Goal: Complete application form

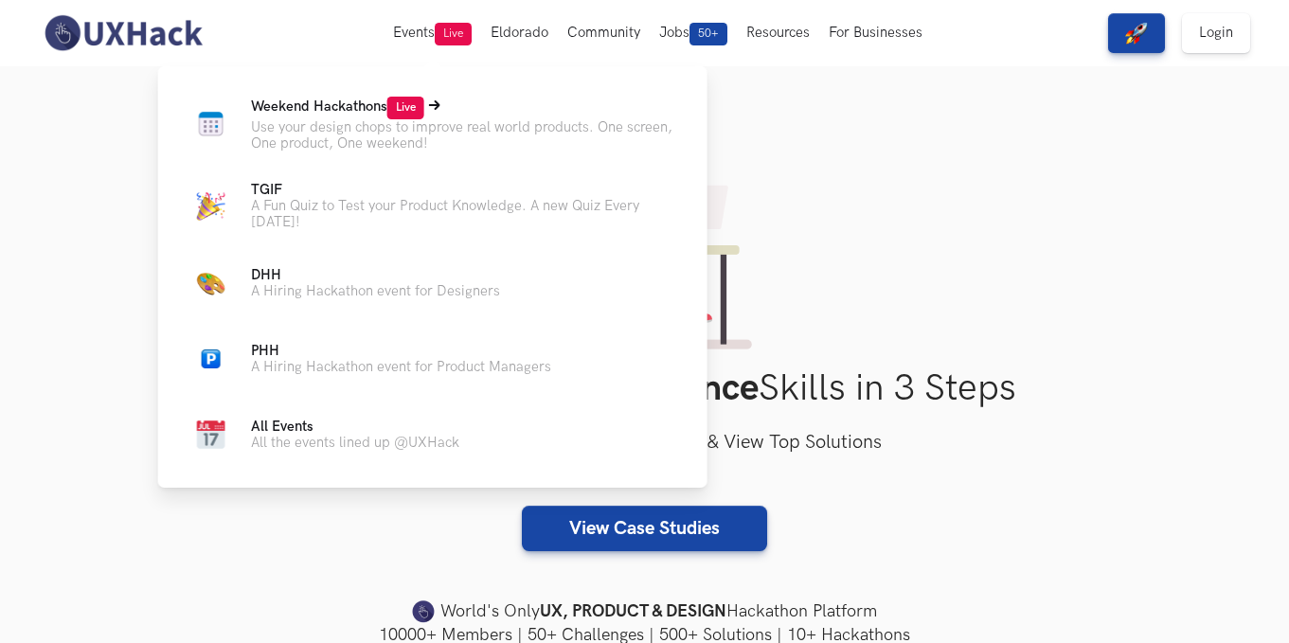
click at [457, 124] on p "Use your design chops to improve real world products. One screen, One product, …" at bounding box center [464, 135] width 426 height 32
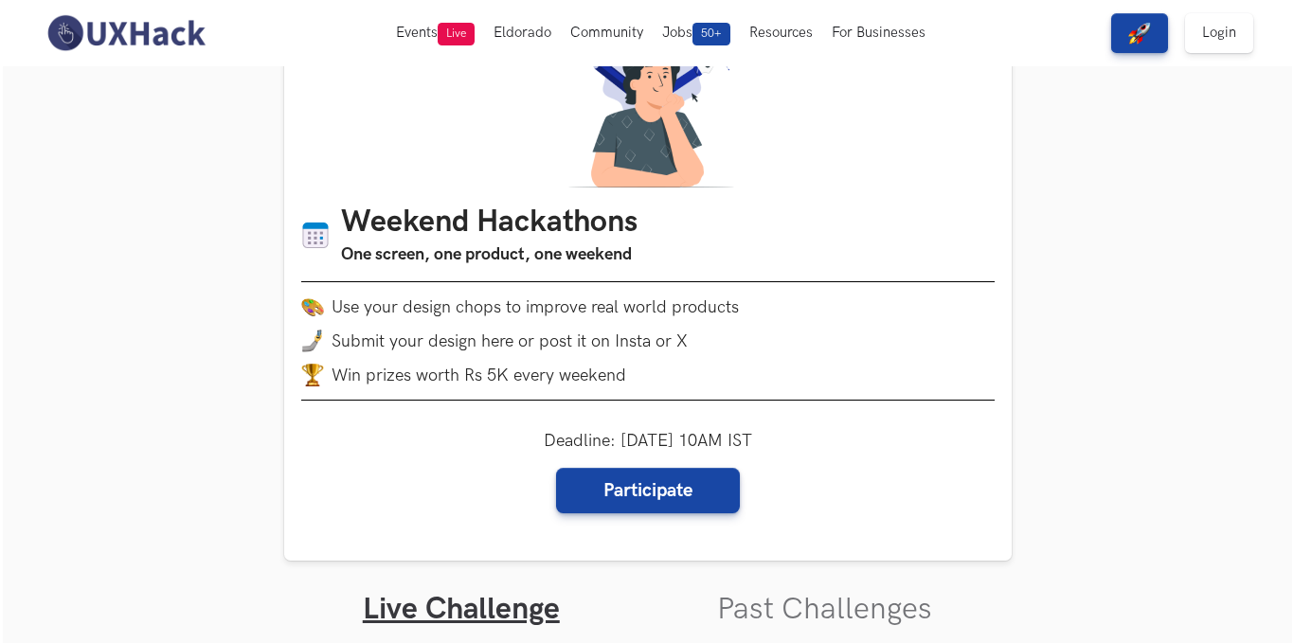
scroll to position [95, 0]
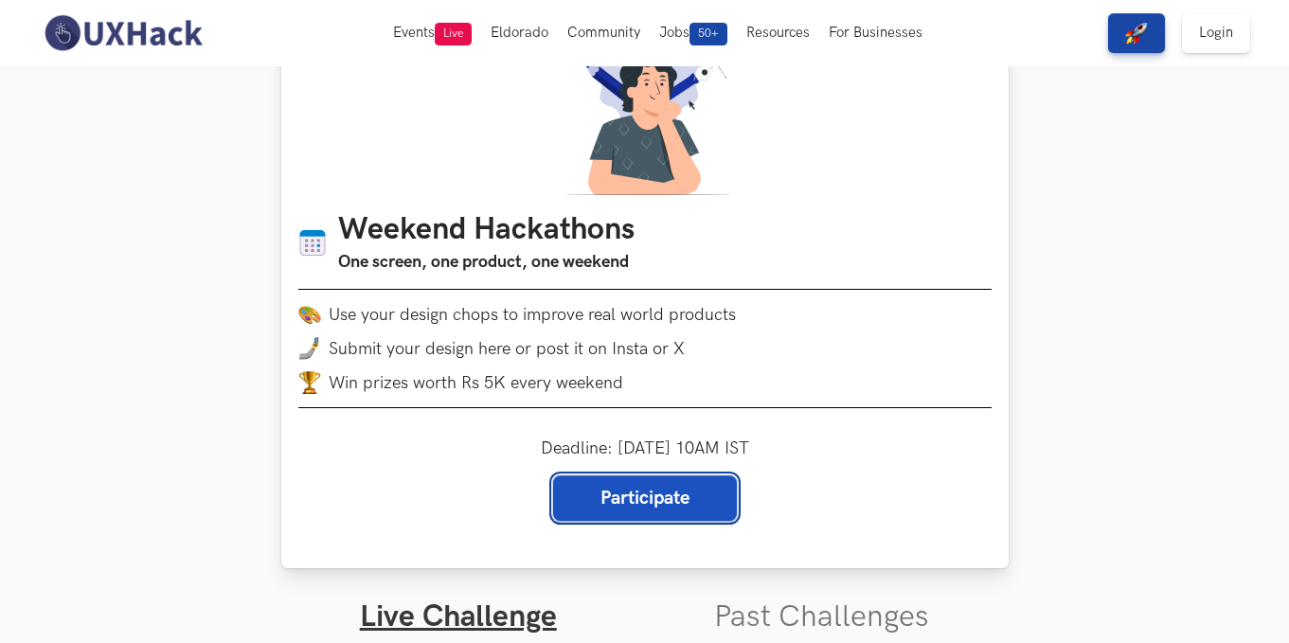
click at [584, 493] on link "Participate" at bounding box center [645, 497] width 184 height 45
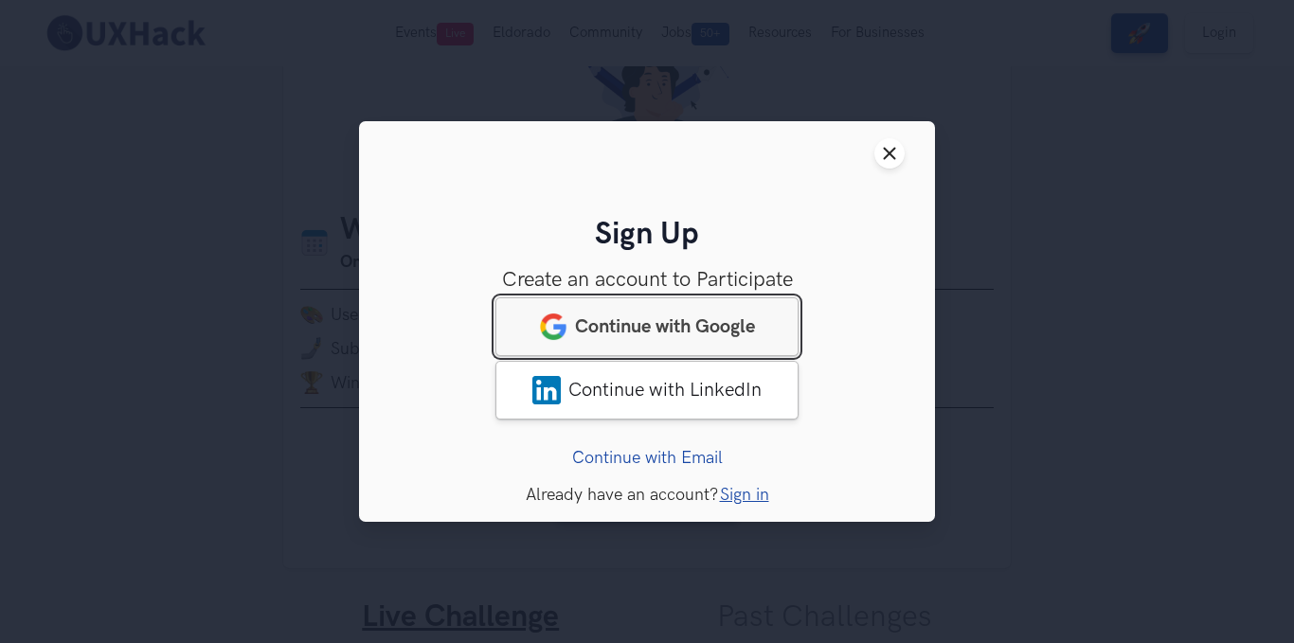
click at [660, 322] on span "Continue with Google" at bounding box center [665, 326] width 180 height 23
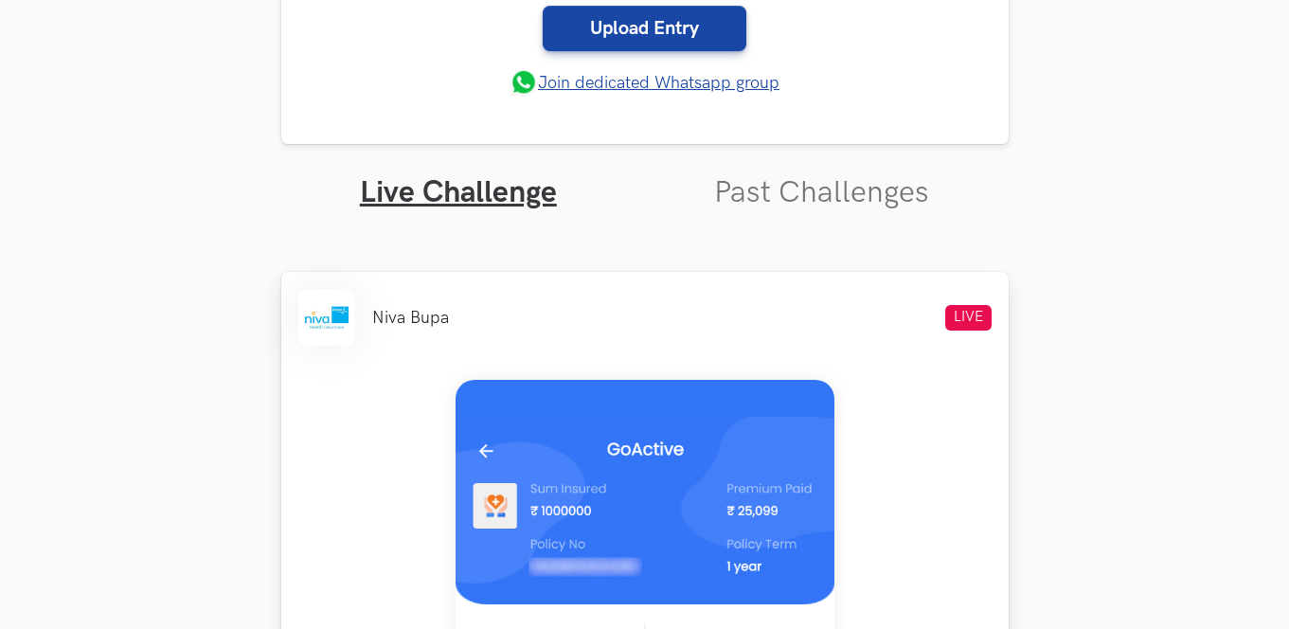
scroll to position [758, 0]
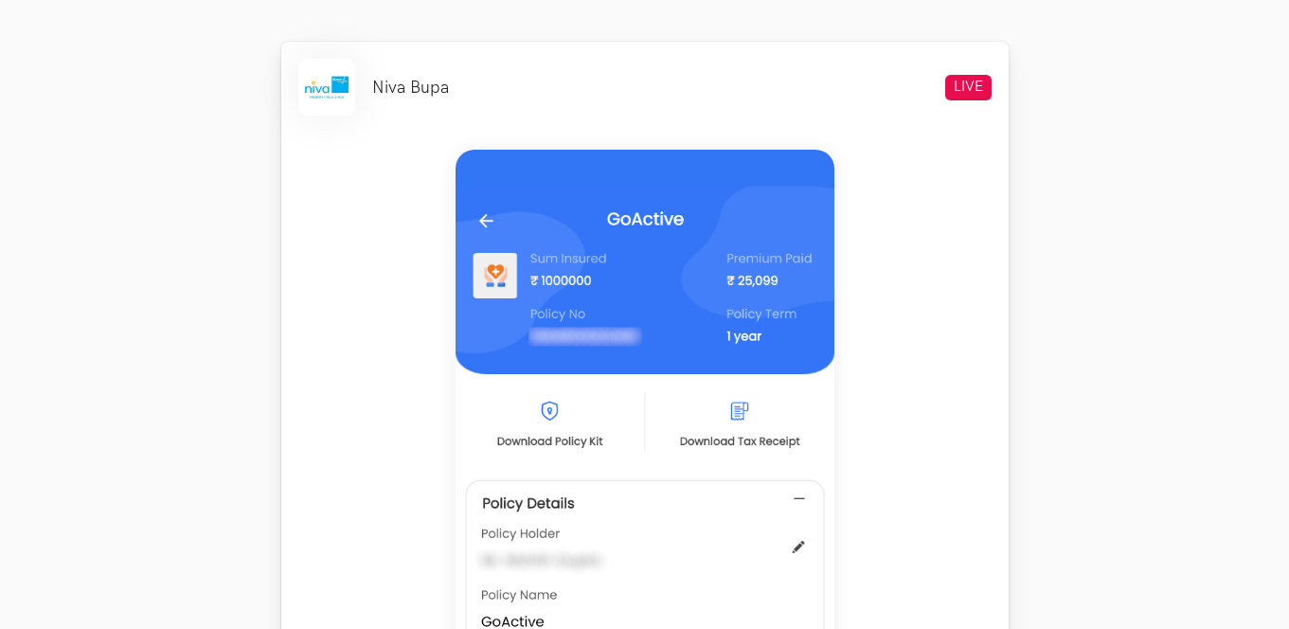
click at [719, 325] on img at bounding box center [645, 571] width 379 height 842
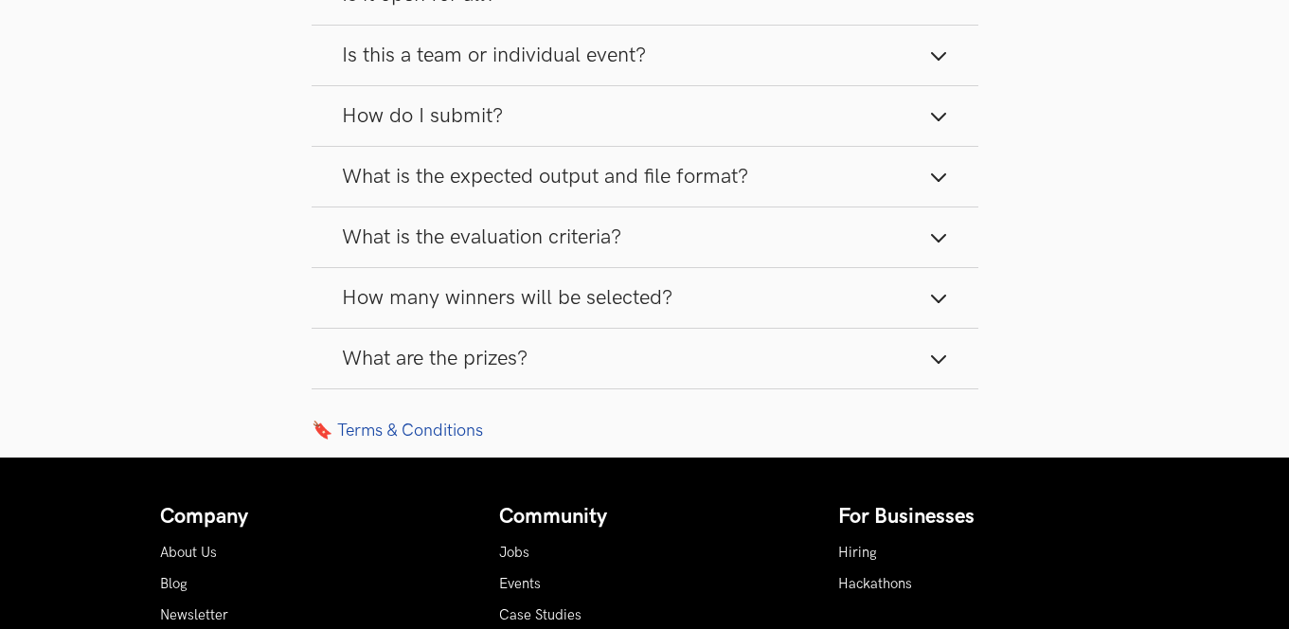
scroll to position [2747, 0]
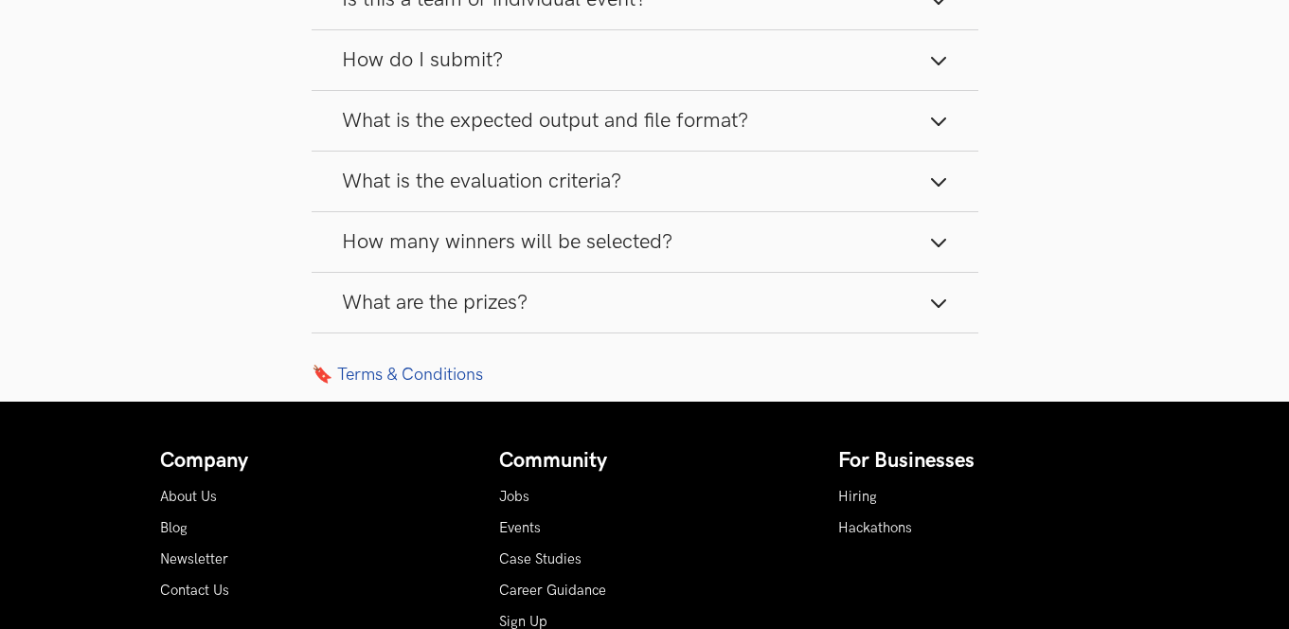
click at [951, 258] on button "How many winners will be selected?" at bounding box center [645, 242] width 667 height 60
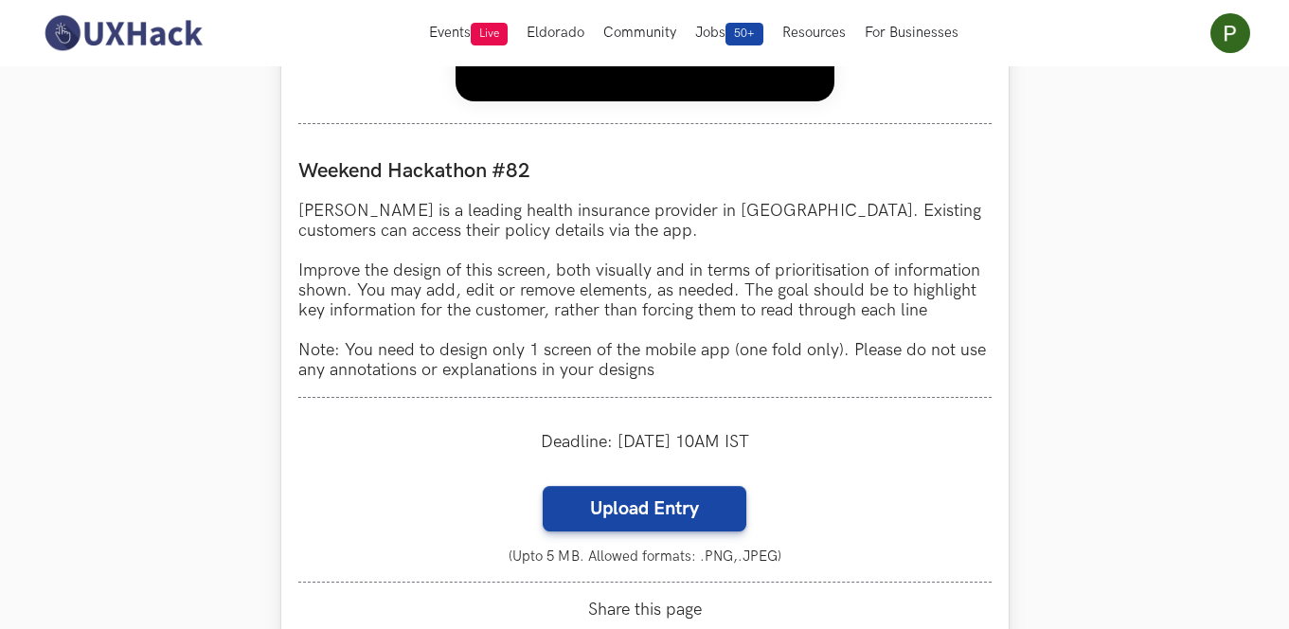
scroll to position [1174, 0]
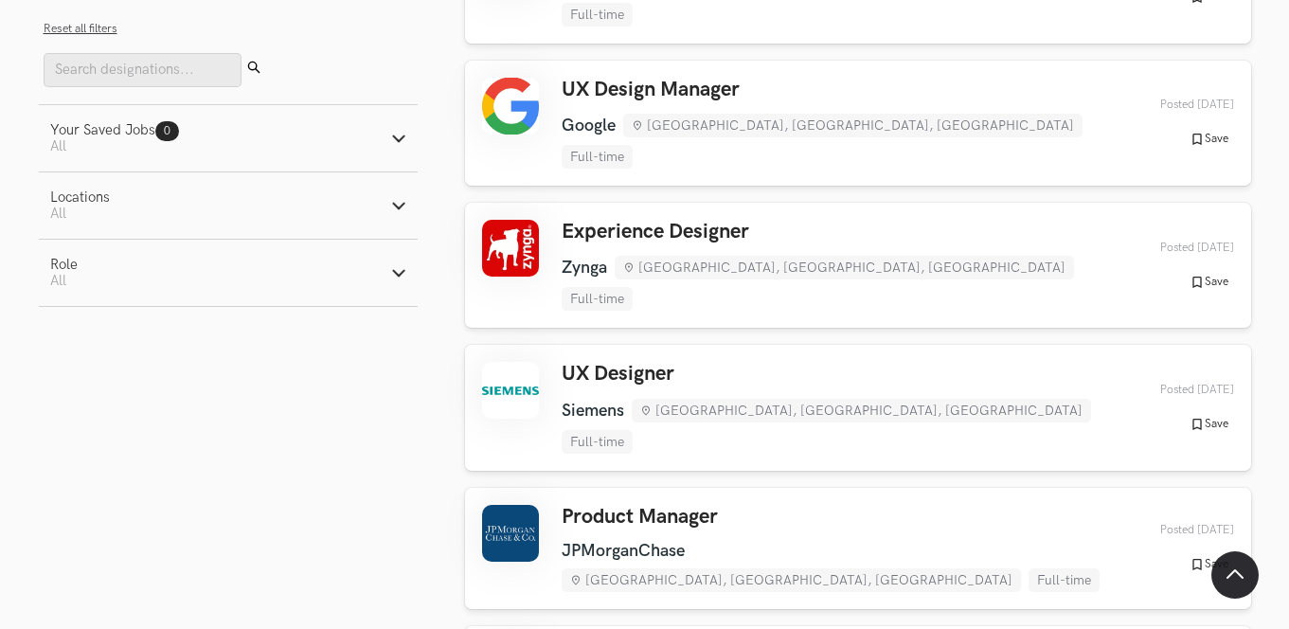
scroll to position [2747, 0]
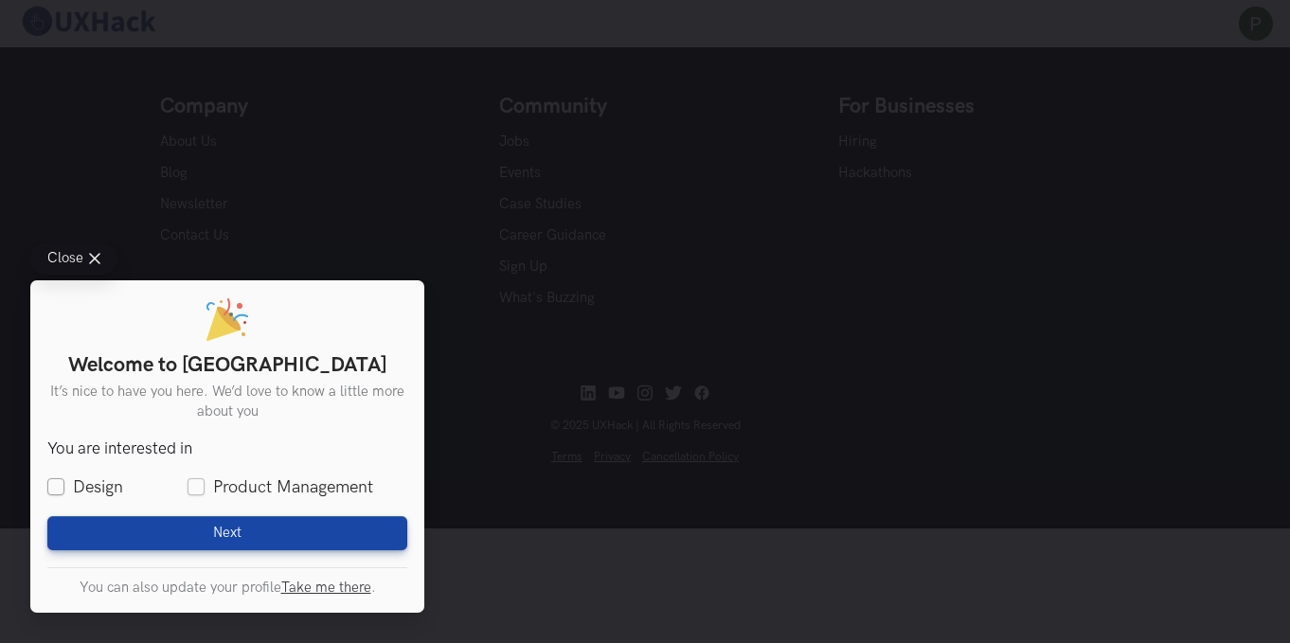
click at [59, 493] on label "Design" at bounding box center [85, 487] width 76 height 24
click at [59, 493] on input "Design" at bounding box center [55, 487] width 17 height 17
checkbox input "true"
click at [242, 496] on label "Product Management" at bounding box center [281, 487] width 186 height 24
click at [205, 496] on input "Product Management" at bounding box center [196, 487] width 17 height 17
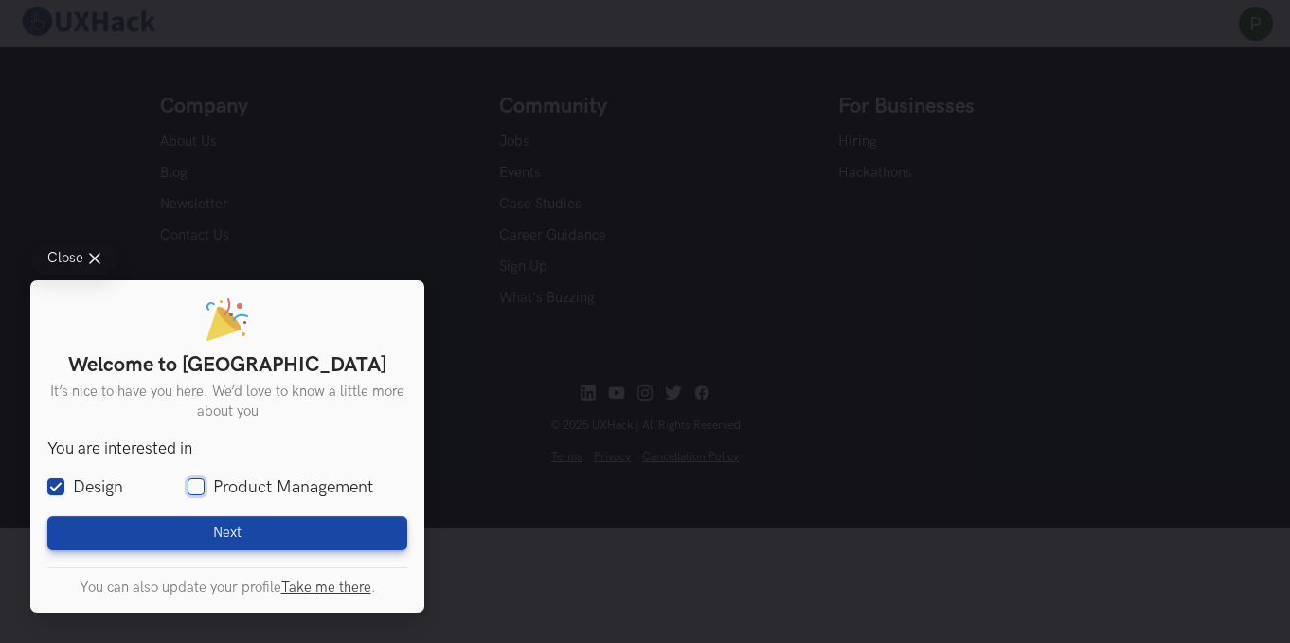
checkbox input "true"
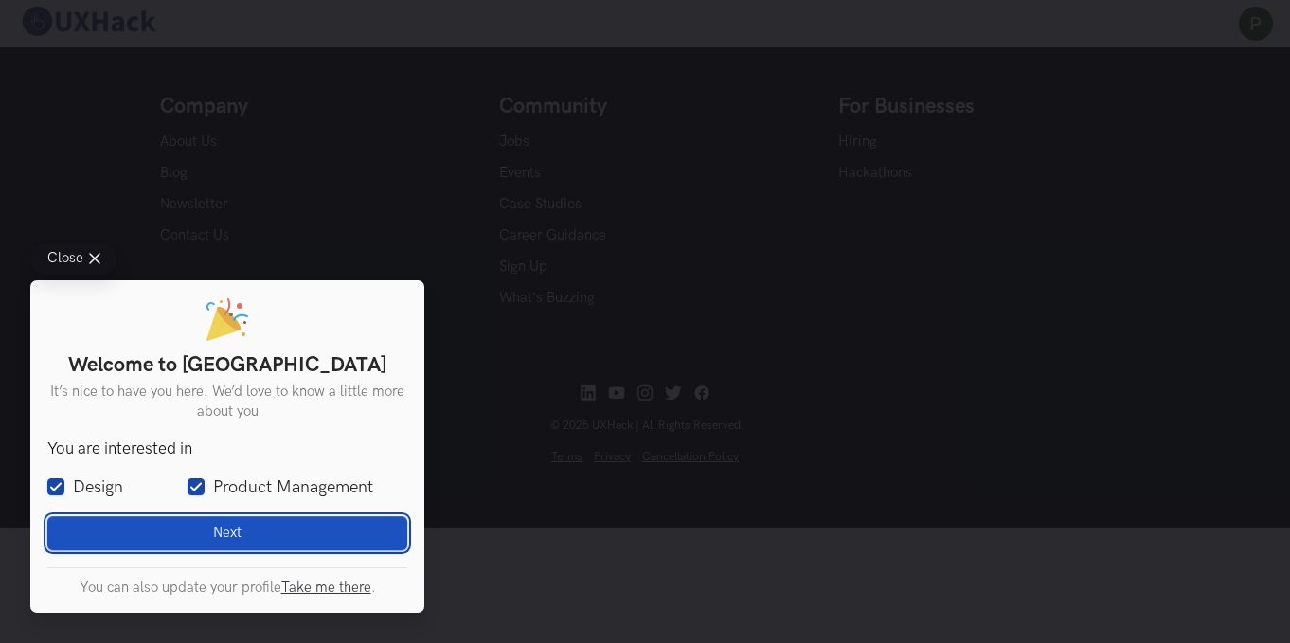
click at [238, 525] on button "Next Loading" at bounding box center [227, 533] width 360 height 34
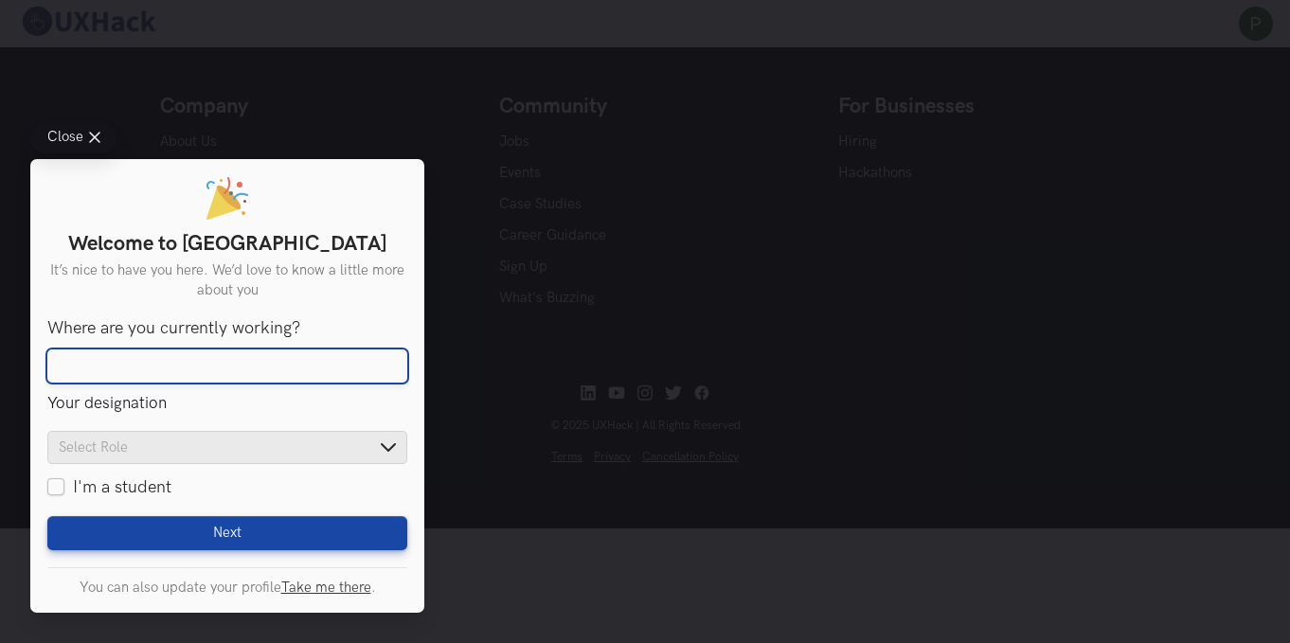
click at [163, 365] on input "Where are you currently working?" at bounding box center [227, 367] width 360 height 34
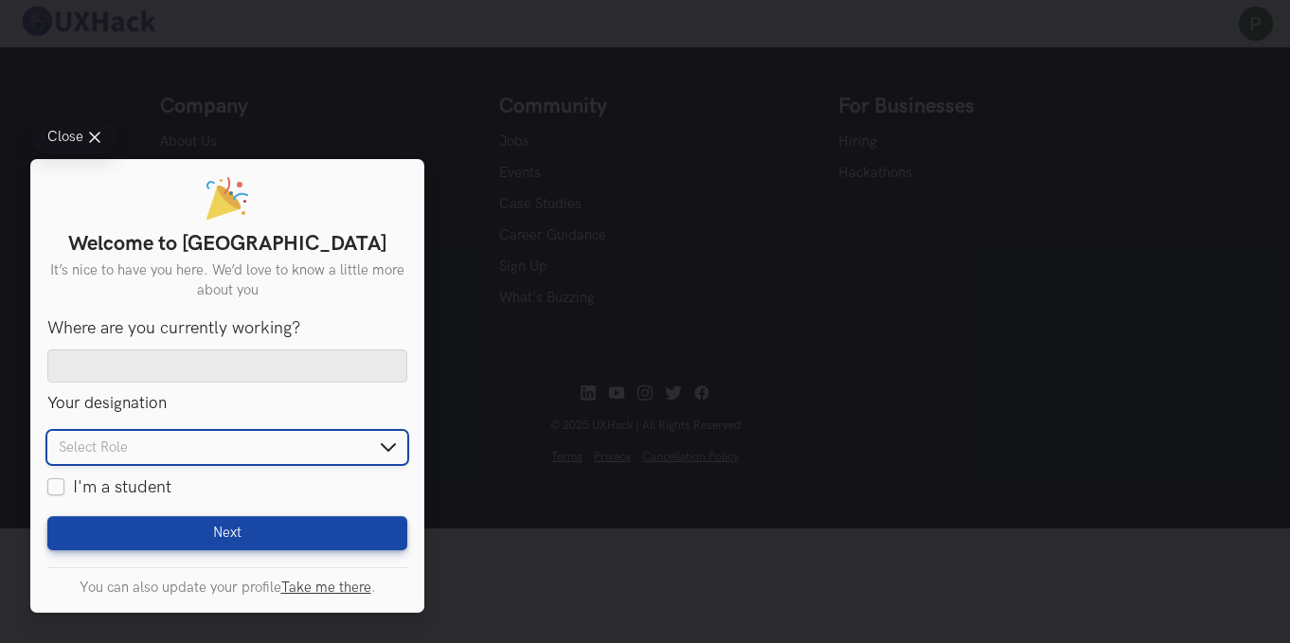
click at [167, 439] on input "text" at bounding box center [227, 447] width 360 height 33
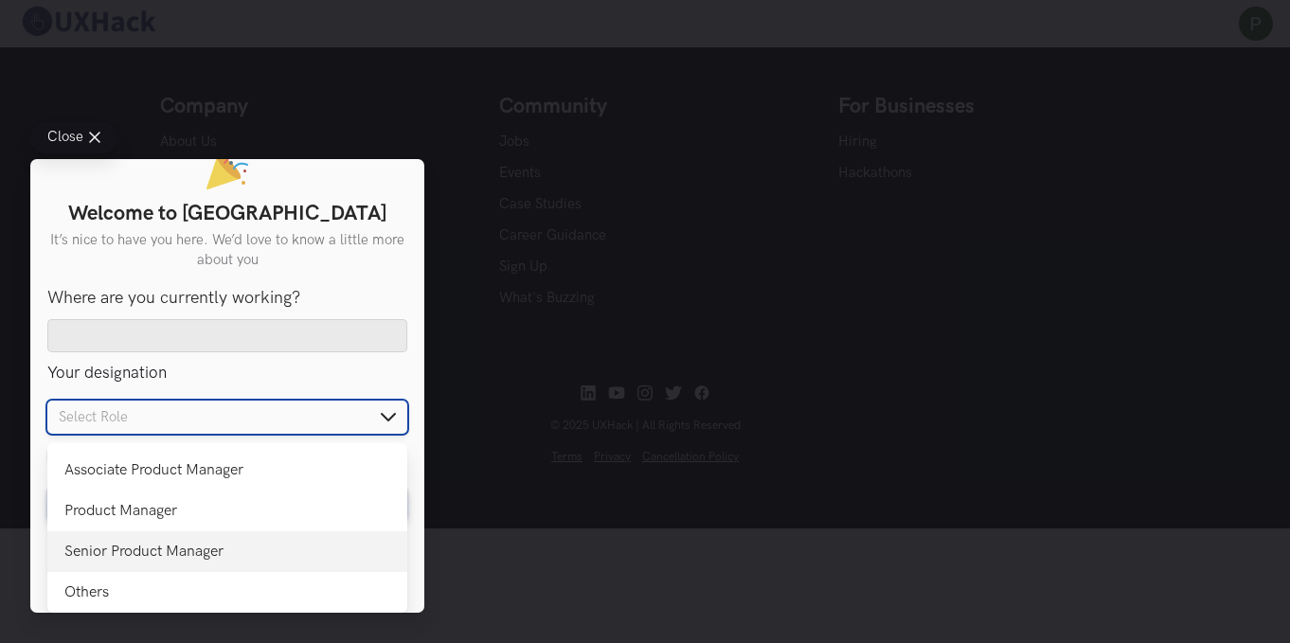
scroll to position [284, 0]
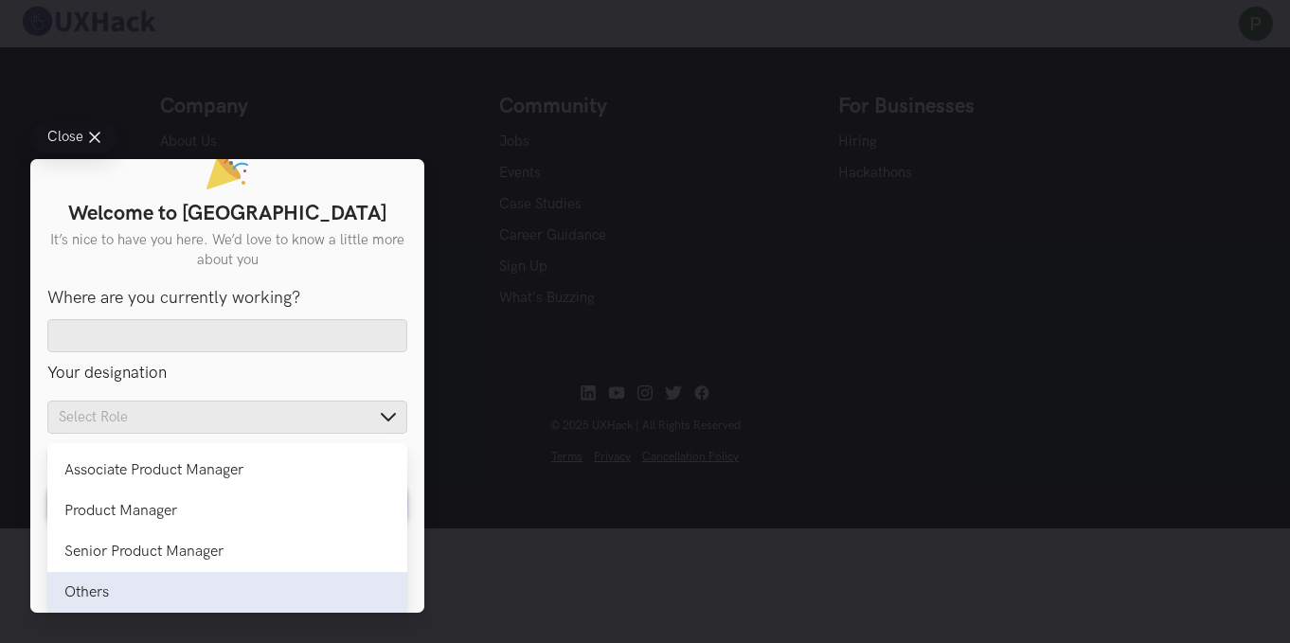
click at [112, 585] on div "Others" at bounding box center [227, 592] width 326 height 18
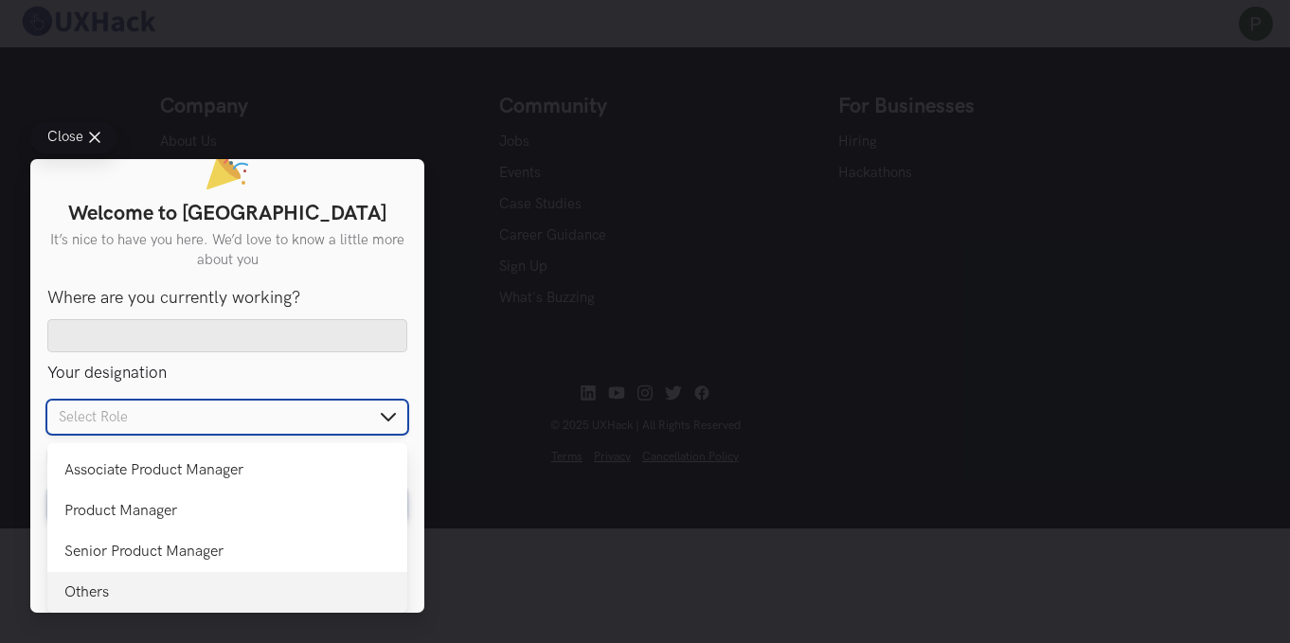
type input "Others"
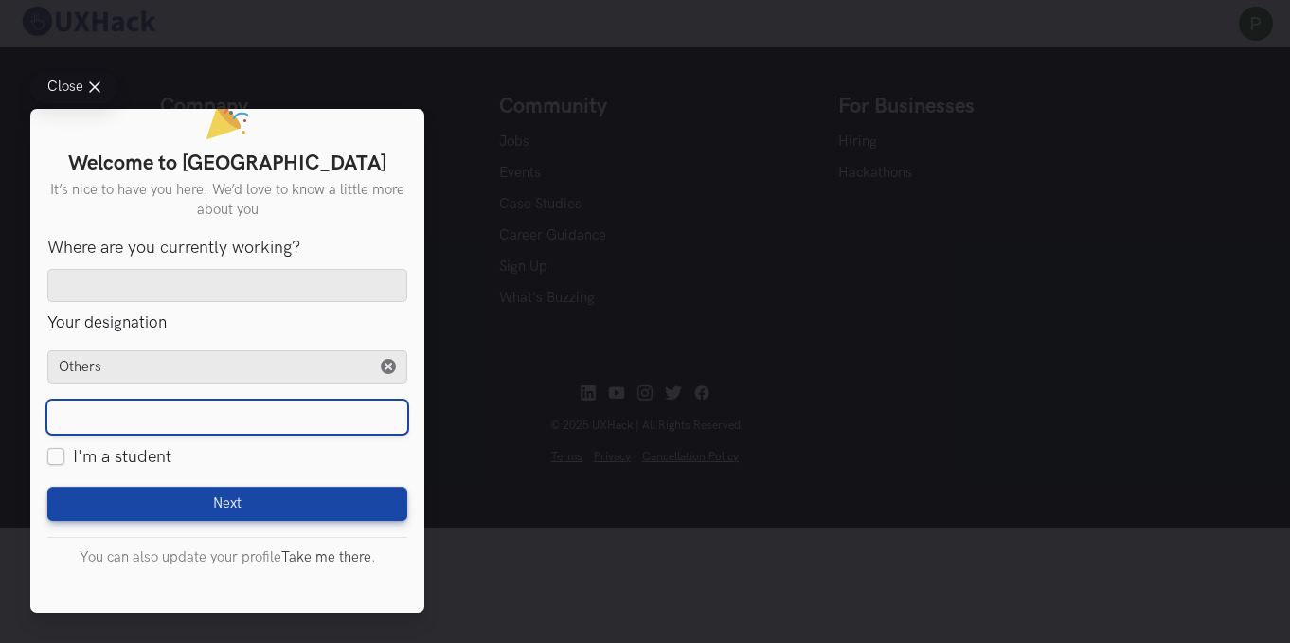
click at [168, 412] on input "text" at bounding box center [227, 417] width 360 height 34
type input "3d artist"
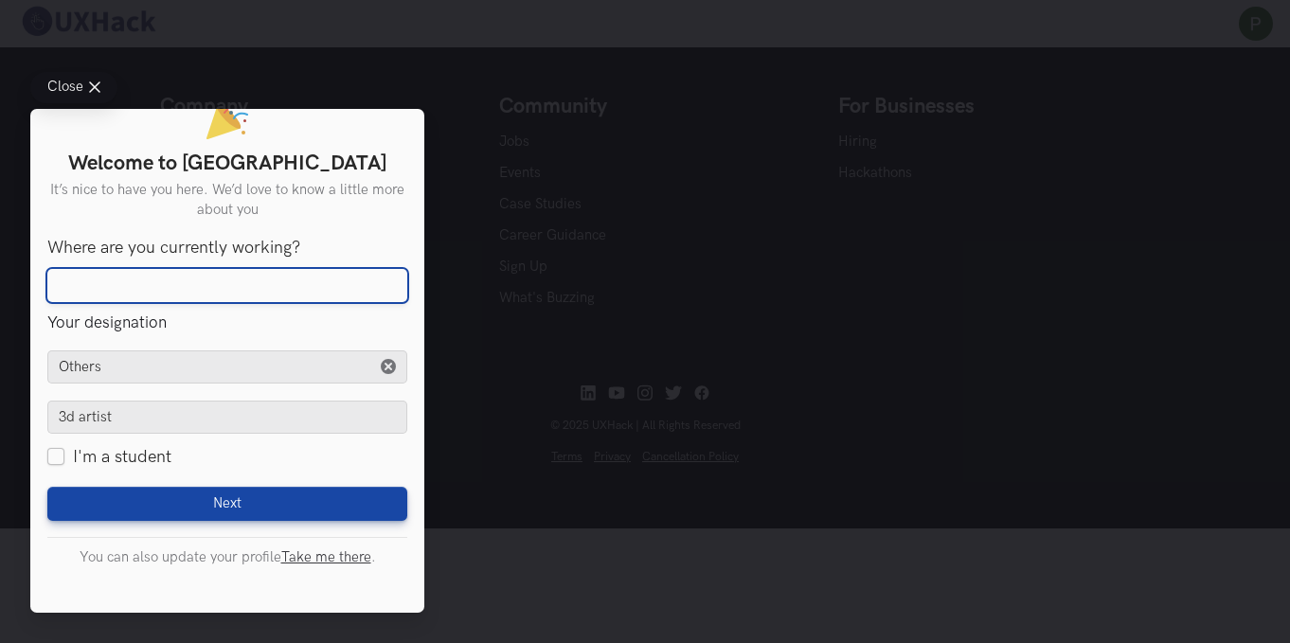
click at [188, 283] on input "Where are you currently working?" at bounding box center [227, 285] width 360 height 34
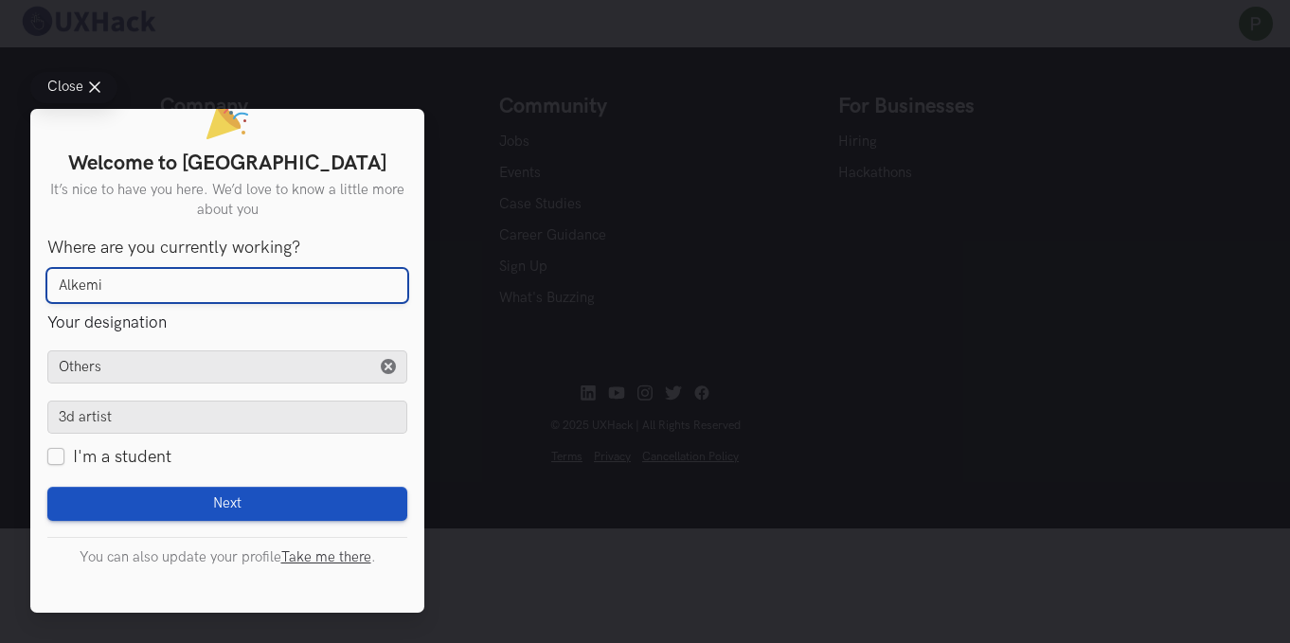
type input "Alkemi"
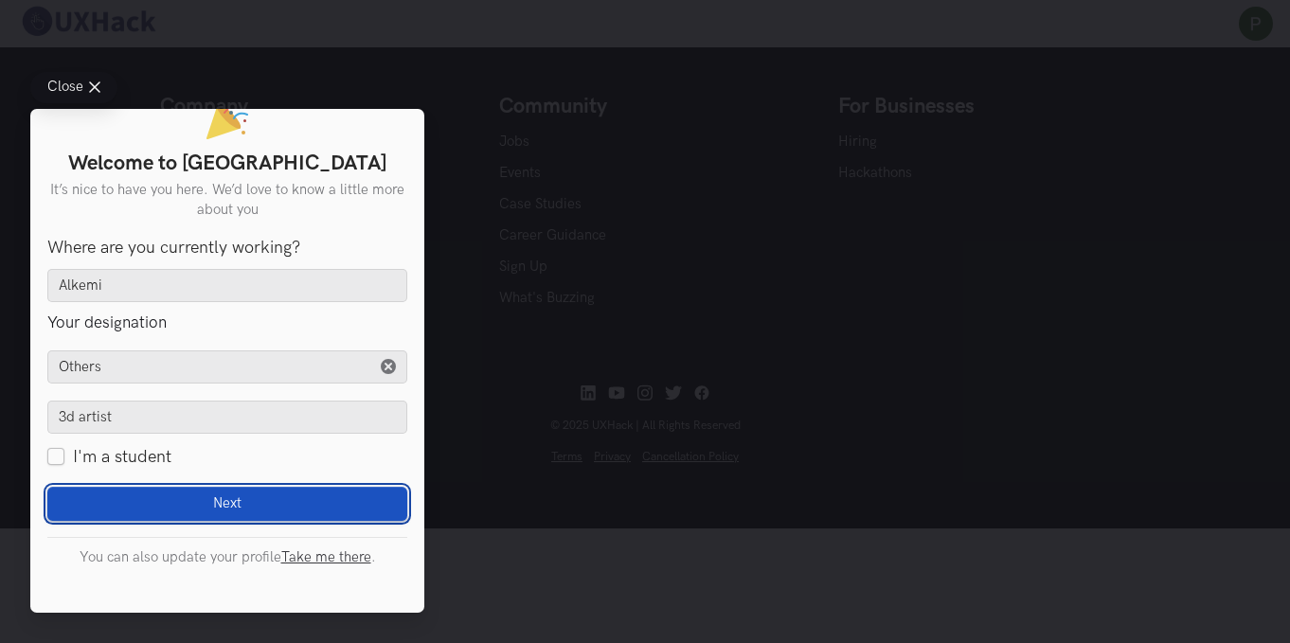
click at [242, 494] on button "Next Loading" at bounding box center [227, 503] width 360 height 34
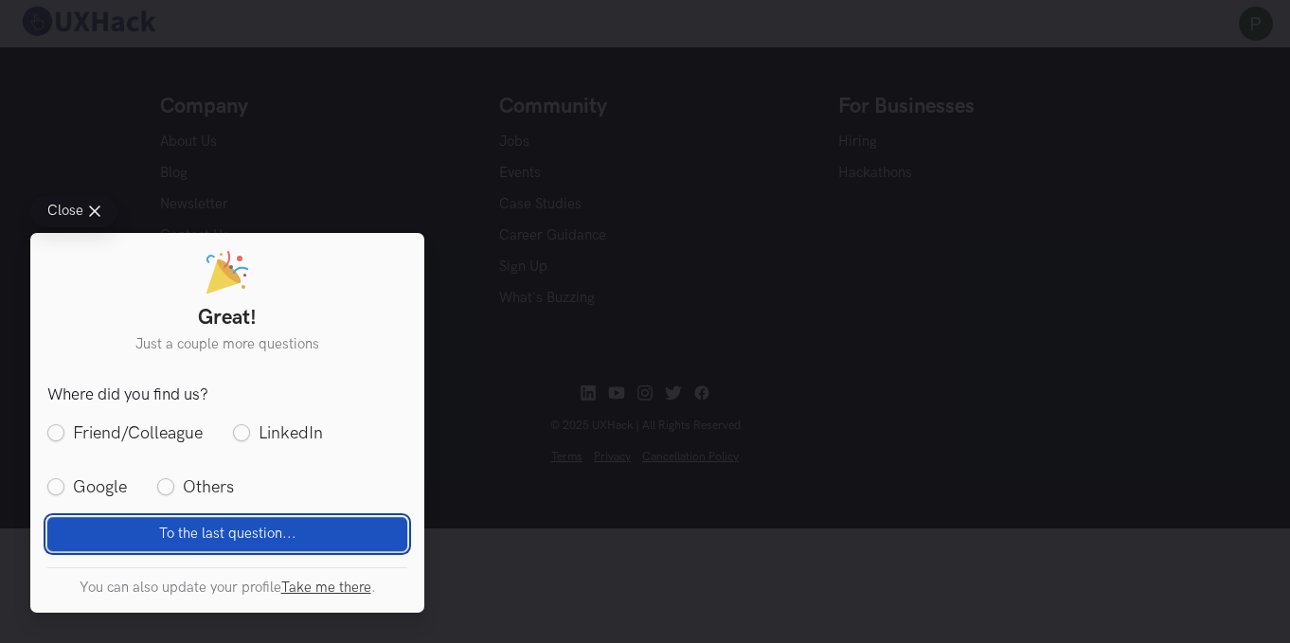
scroll to position [0, 0]
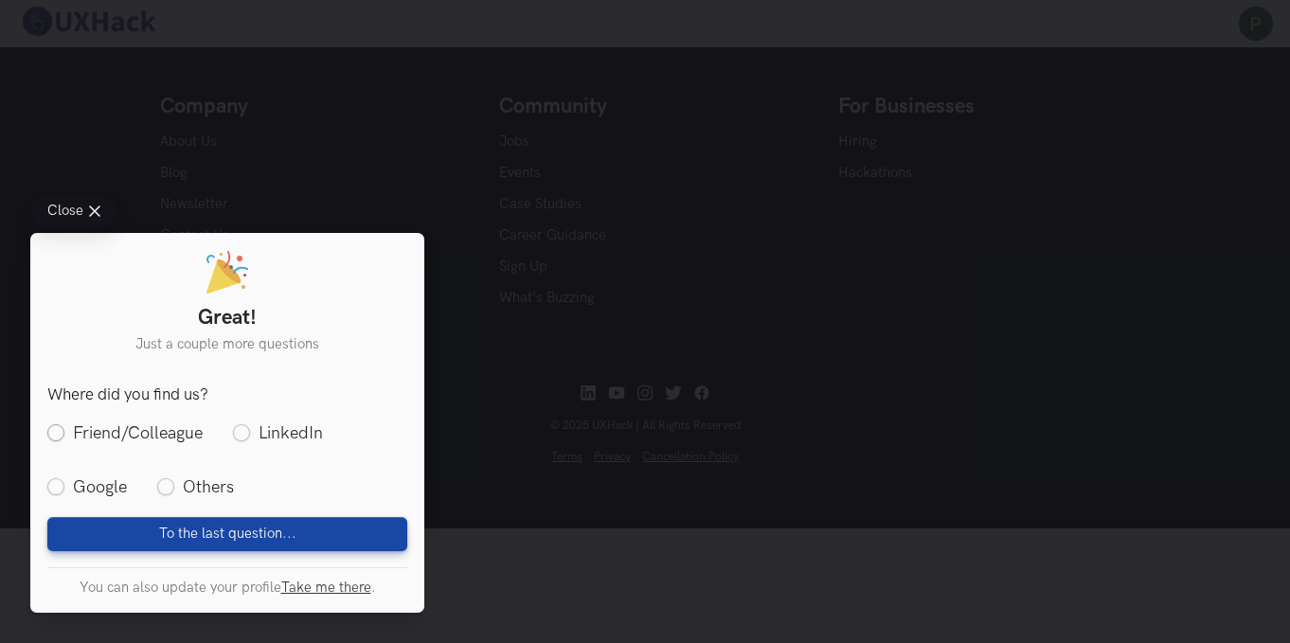
click at [189, 422] on label "Friend/Colleague" at bounding box center [124, 433] width 155 height 24
click at [64, 424] on input "Friend/Colleague" at bounding box center [55, 432] width 17 height 17
radio input "true"
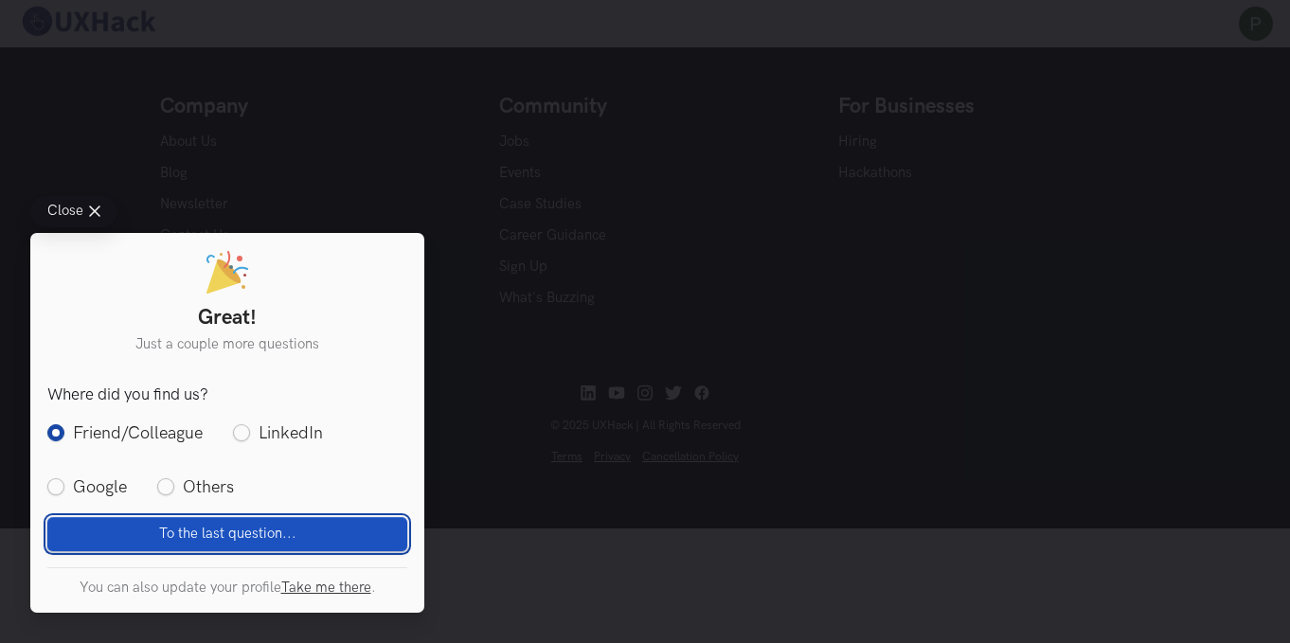
click at [256, 522] on button "To the last question... Loading" at bounding box center [227, 533] width 360 height 34
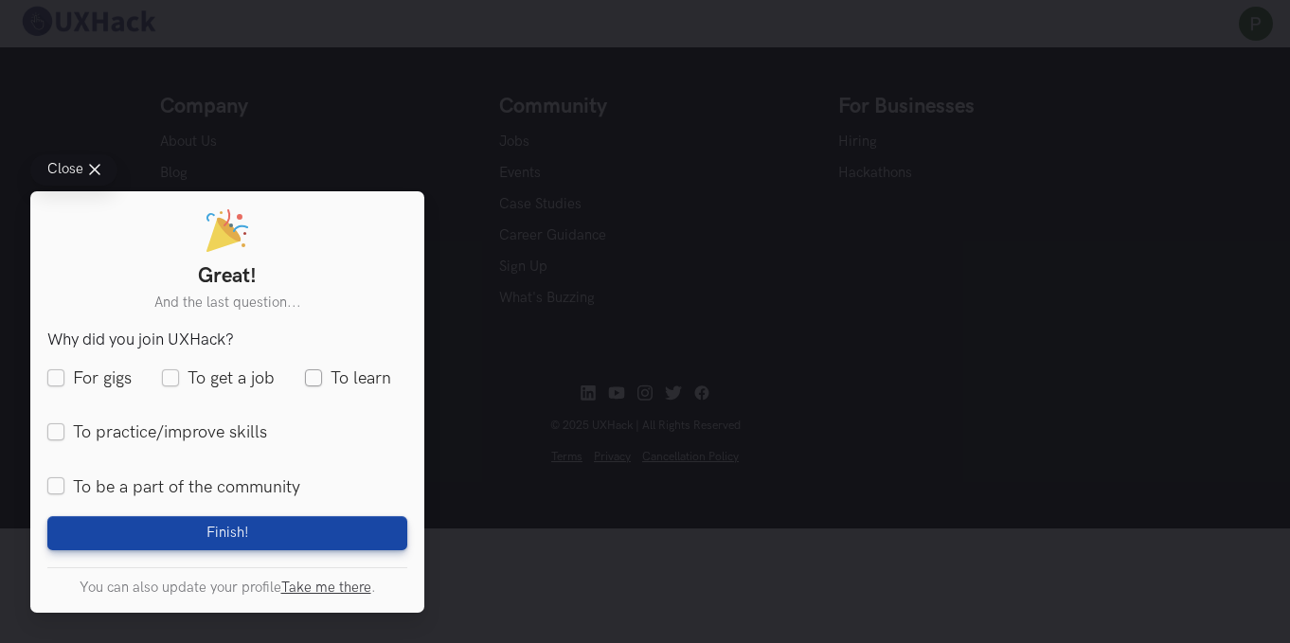
click at [315, 387] on label "To learn" at bounding box center [348, 380] width 86 height 24
click at [315, 387] on input "To learn" at bounding box center [313, 378] width 17 height 17
checkbox input "true"
click at [174, 415] on ul "For gigs To get a job To learn To practice/improve skills To be a part of the c…" at bounding box center [227, 434] width 360 height 133
click at [161, 419] on ul "For gigs To get a job To learn To practice/improve skills To be a part of the c…" at bounding box center [227, 434] width 360 height 133
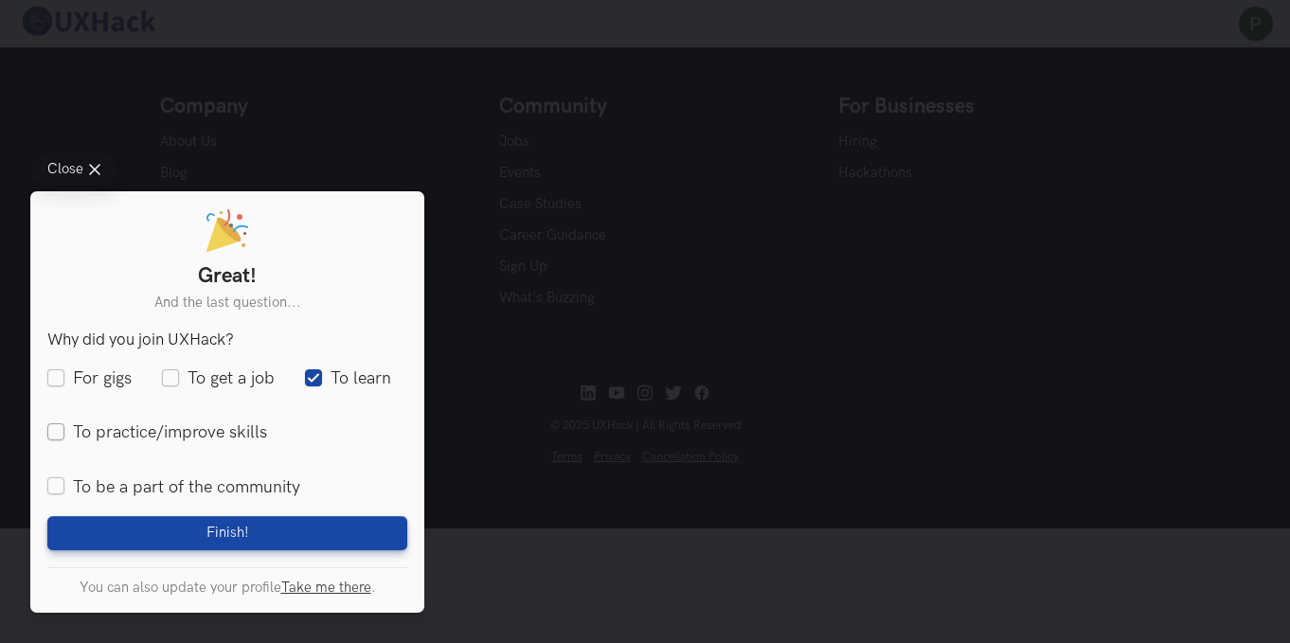
click at [152, 437] on label "To practice/improve skills" at bounding box center [157, 433] width 220 height 24
click at [64, 437] on input "To practice/improve skills" at bounding box center [55, 432] width 17 height 17
checkbox input "true"
click at [149, 487] on label "To be a part of the community" at bounding box center [173, 487] width 253 height 24
click at [64, 487] on input "To be a part of the community" at bounding box center [55, 487] width 17 height 17
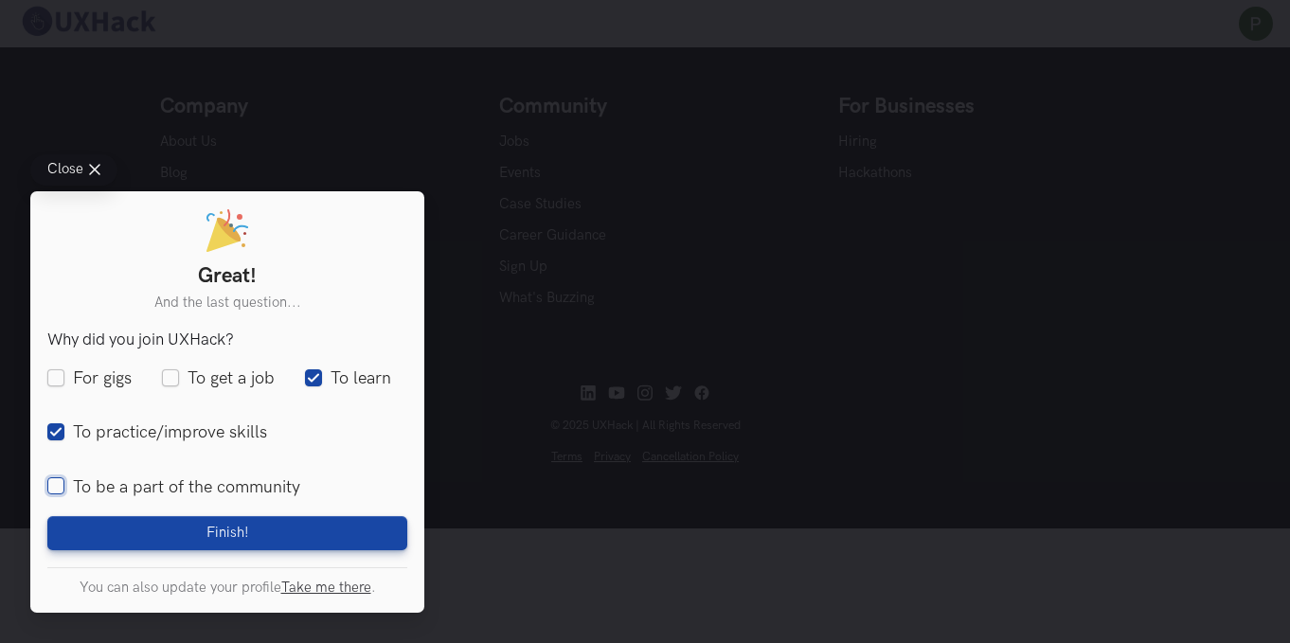
checkbox input "true"
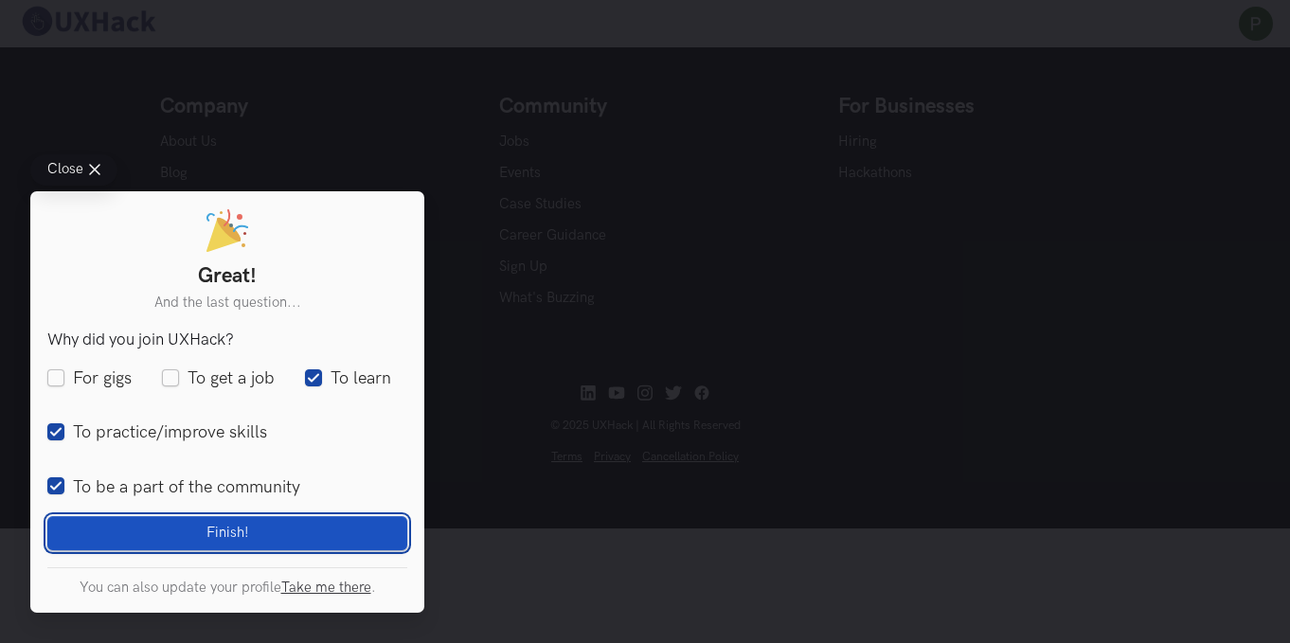
click at [258, 528] on button "Finish! Loading" at bounding box center [227, 533] width 360 height 34
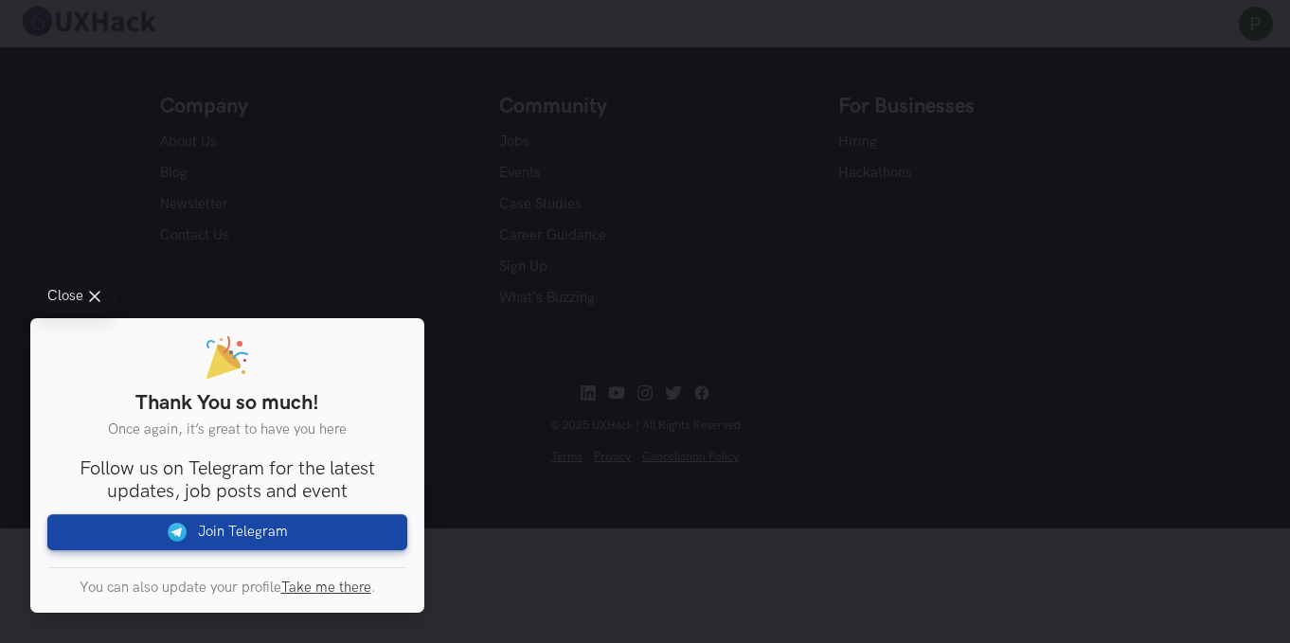
click at [739, 104] on div "Close Thank You so much! Once again, it’s great to have you here You are intere…" at bounding box center [645, 321] width 1290 height 643
